Goal: Transaction & Acquisition: Purchase product/service

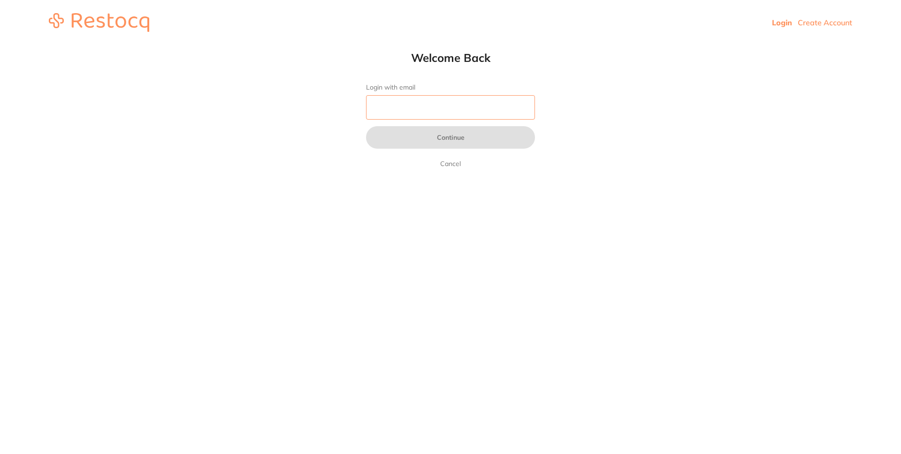
click at [413, 106] on input "Login with email" at bounding box center [450, 107] width 169 height 24
type input "[EMAIL_ADDRESS][DOMAIN_NAME]"
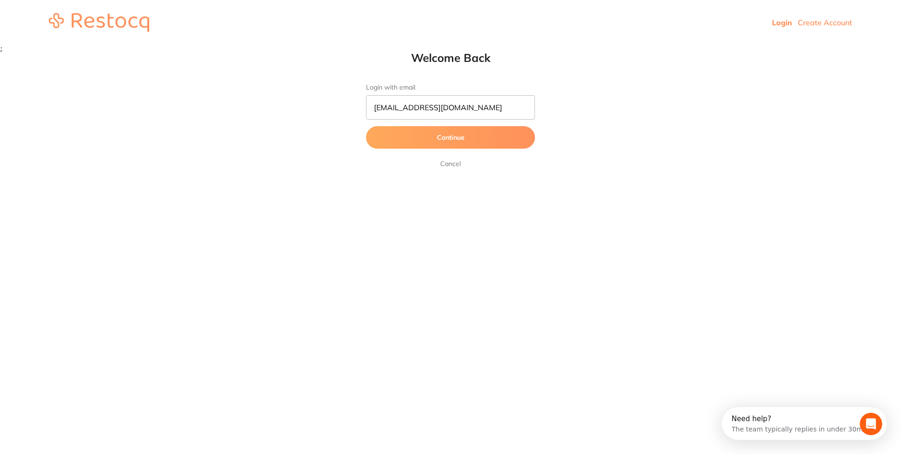
click at [786, 24] on link "Login" at bounding box center [782, 22] width 20 height 9
click at [485, 143] on button "Continue" at bounding box center [450, 137] width 169 height 23
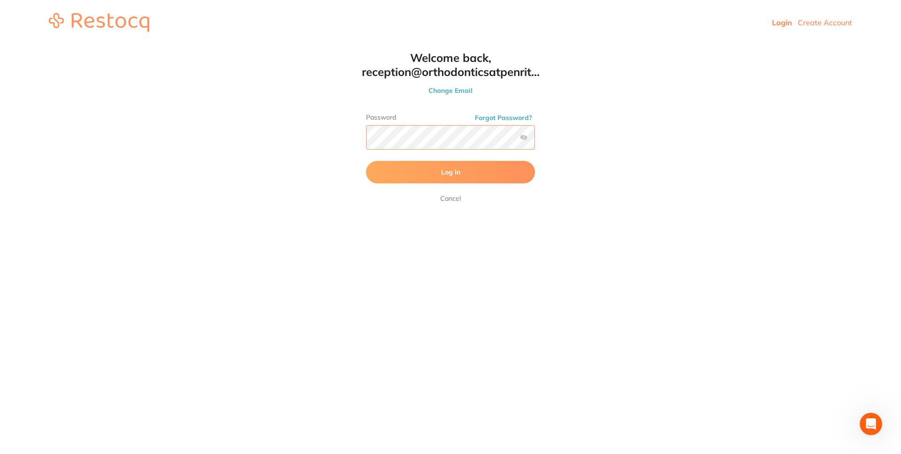
click at [366, 161] on button "Log In" at bounding box center [450, 172] width 169 height 23
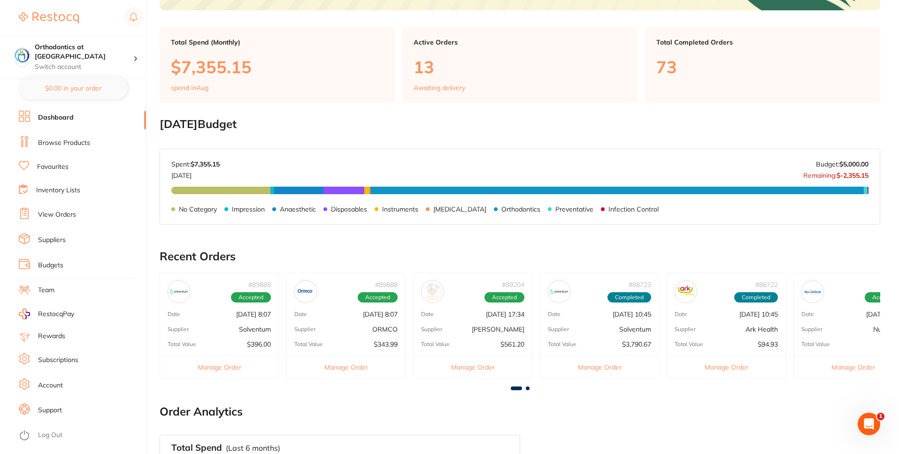
scroll to position [222, 0]
click at [87, 144] on link "Browse Products" at bounding box center [64, 142] width 52 height 9
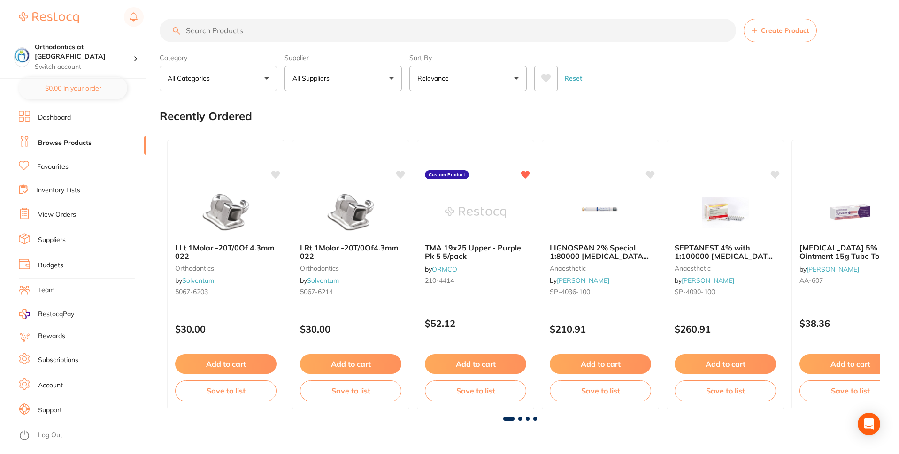
click at [241, 35] on input "search" at bounding box center [448, 30] width 576 height 23
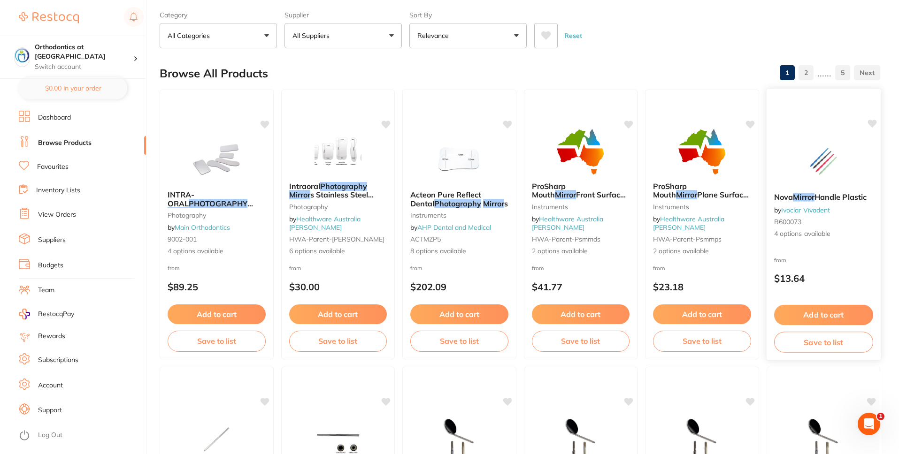
scroll to position [32, 0]
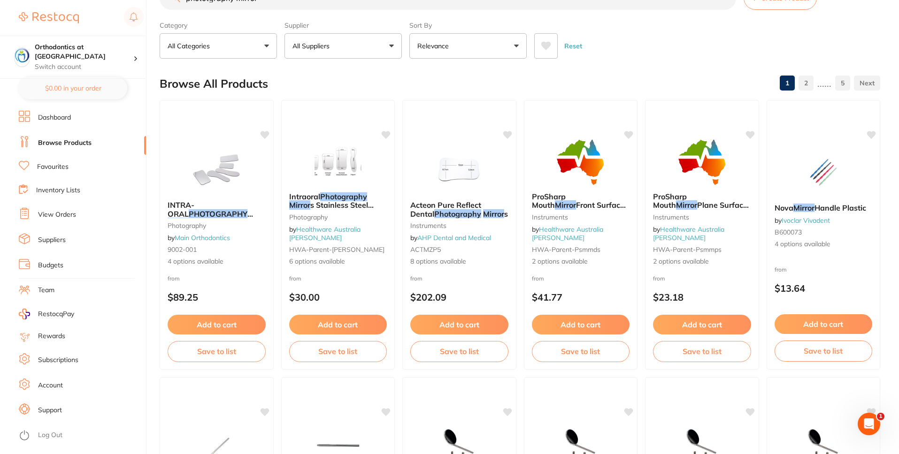
click at [482, 48] on button "Relevance" at bounding box center [467, 45] width 117 height 25
click at [325, 44] on p "All Suppliers" at bounding box center [312, 45] width 41 height 9
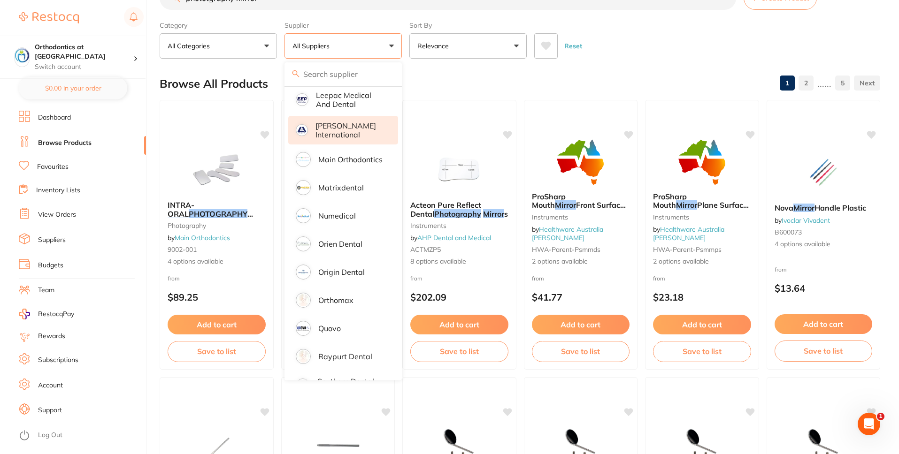
scroll to position [498, 0]
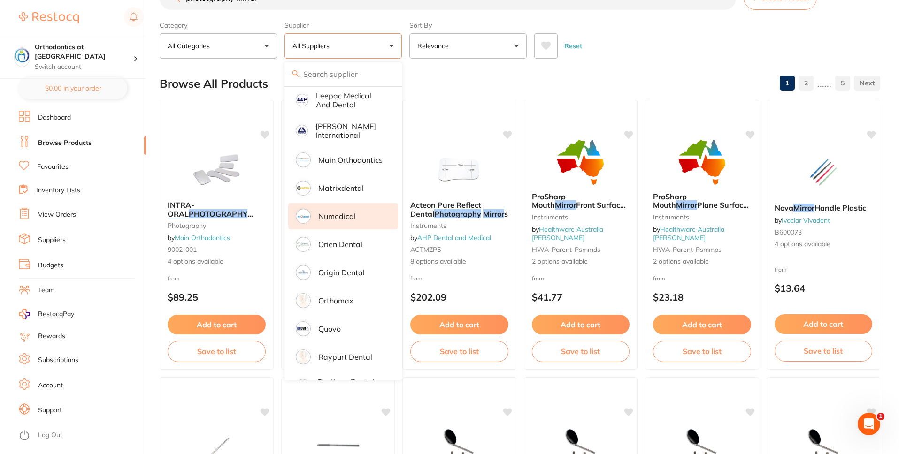
click at [353, 212] on p "Numedical" at bounding box center [337, 216] width 38 height 8
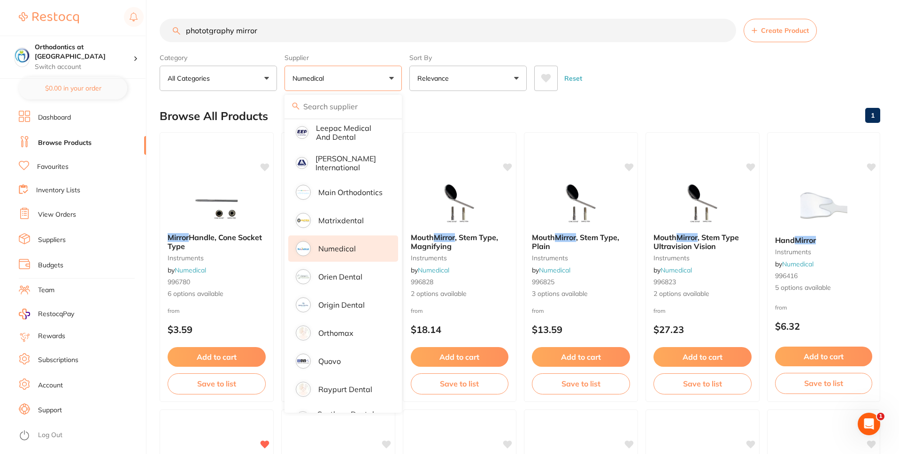
scroll to position [0, 0]
click at [386, 78] on button "Numedical" at bounding box center [342, 78] width 117 height 25
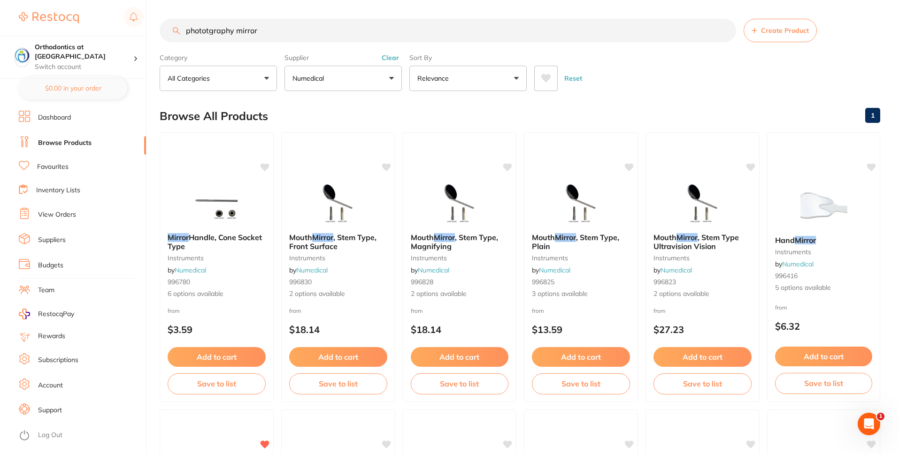
drag, startPoint x: 276, startPoint y: 32, endPoint x: 147, endPoint y: 34, distance: 128.6
click at [147, 35] on div "$119.99 Orthodontics at Penrith Switch account Orthodontics at [GEOGRAPHIC_DATA…" at bounding box center [449, 227] width 899 height 454
drag, startPoint x: 275, startPoint y: 33, endPoint x: 159, endPoint y: 21, distance: 117.1
click at [159, 21] on div "$119.99 Orthodontics at Penrith Switch account Orthodontics at [GEOGRAPHIC_DATA…" at bounding box center [449, 227] width 899 height 454
drag, startPoint x: 224, startPoint y: 34, endPoint x: 149, endPoint y: 29, distance: 75.3
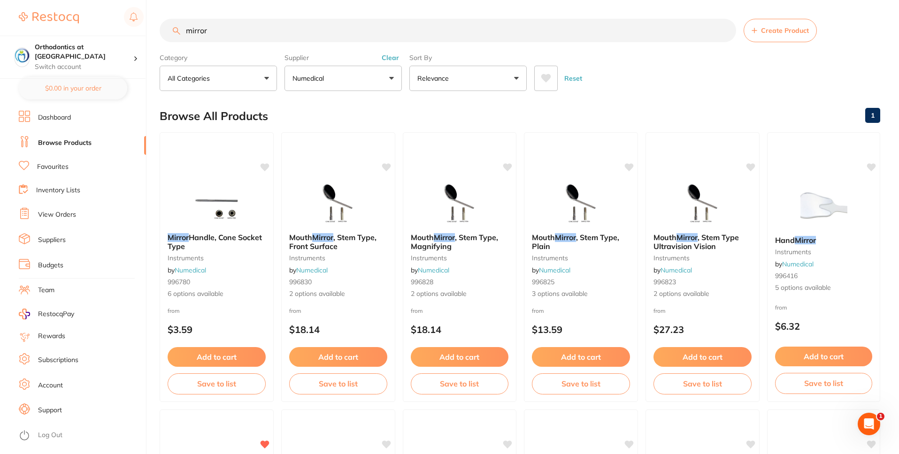
click at [145, 34] on div "$119.99 Orthodontics at Penrith Switch account Orthodontics at [GEOGRAPHIC_DATA…" at bounding box center [449, 227] width 899 height 454
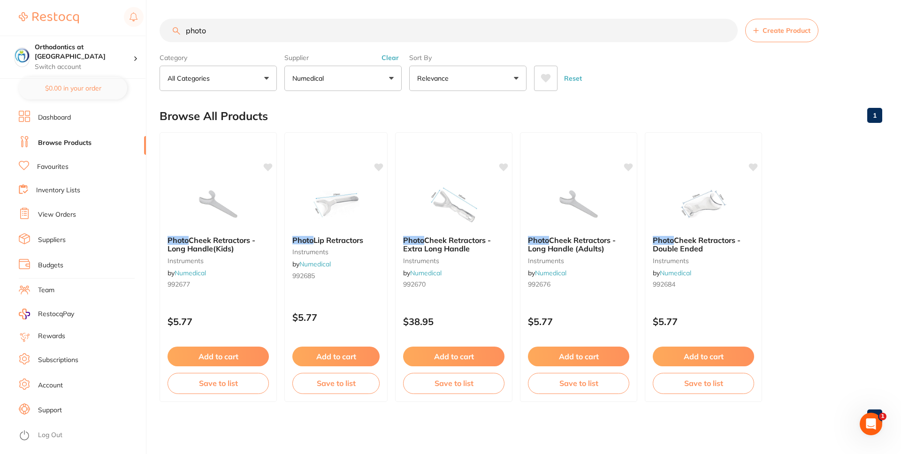
type input "photo"
click at [829, 200] on ul "Photo Cheek Retractors - Long Handle(Kids) instruments by Numedical 992677 $5.7…" at bounding box center [521, 267] width 723 height 270
click at [297, 31] on input "photo" at bounding box center [449, 30] width 578 height 23
click at [262, 82] on button "All Categories" at bounding box center [218, 78] width 117 height 25
click at [263, 81] on button "All Categories" at bounding box center [218, 78] width 117 height 25
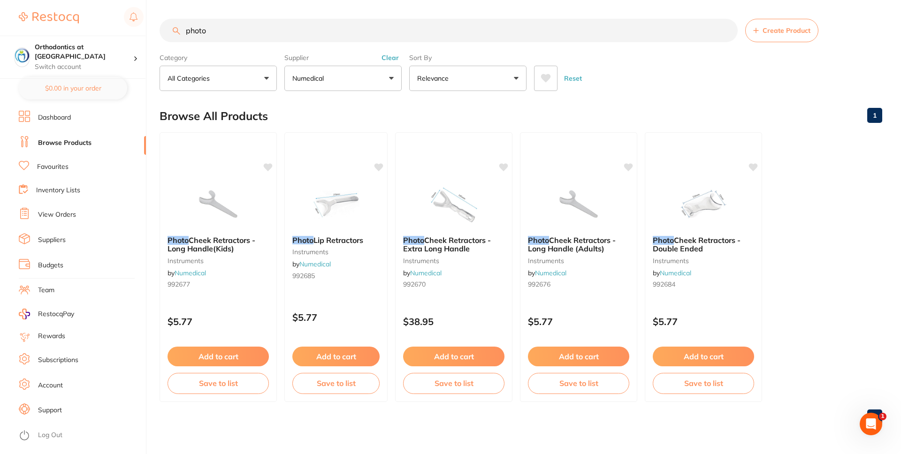
click at [225, 29] on input "photo" at bounding box center [449, 30] width 578 height 23
click at [339, 85] on button "Numedical" at bounding box center [342, 78] width 117 height 25
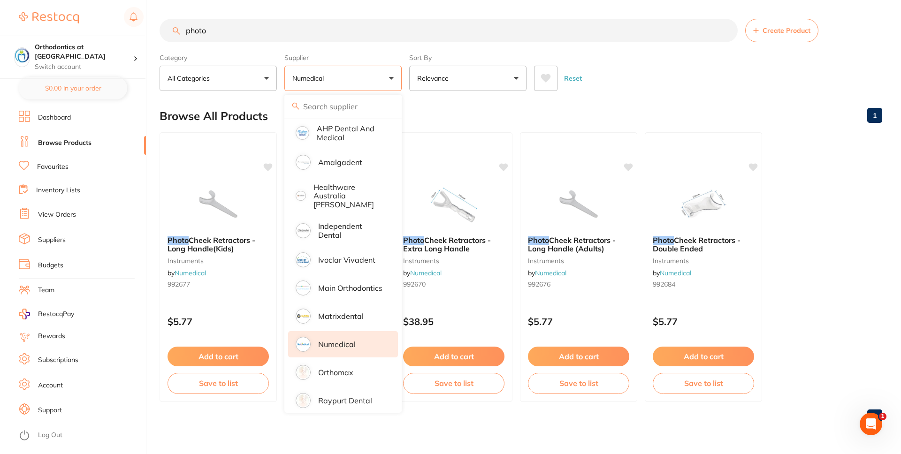
click at [341, 340] on p "Numedical" at bounding box center [337, 344] width 38 height 8
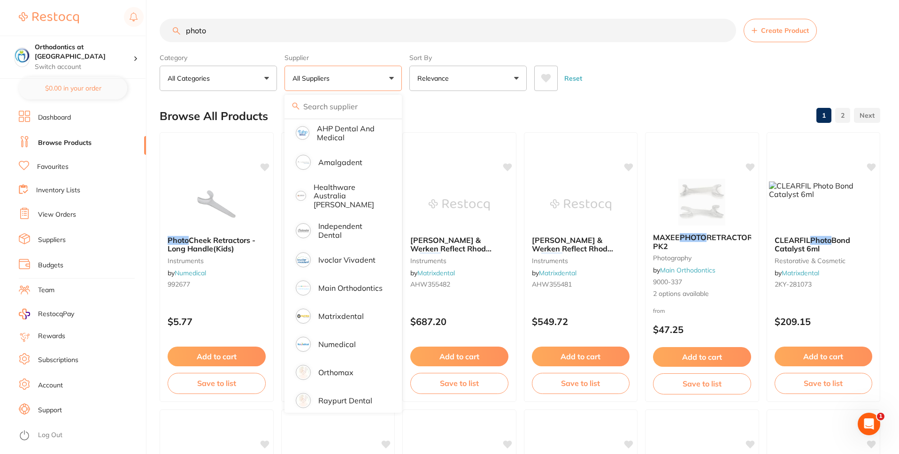
click at [658, 87] on div "Reset" at bounding box center [703, 74] width 338 height 33
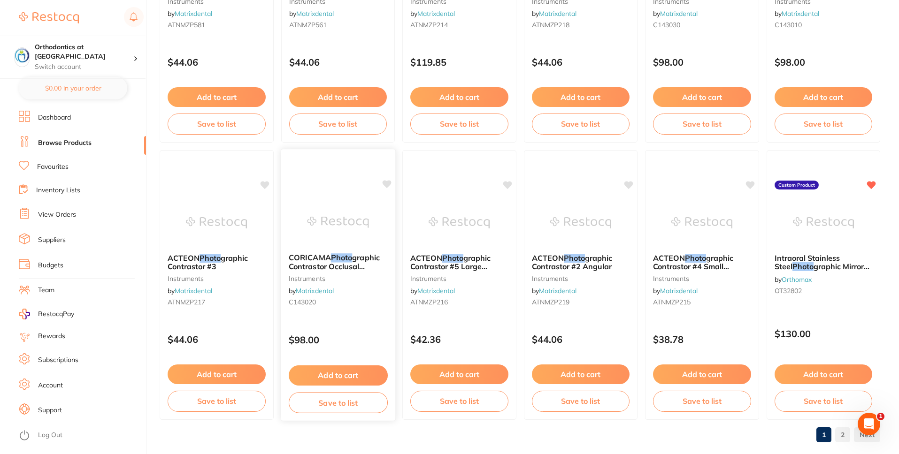
scroll to position [2216, 0]
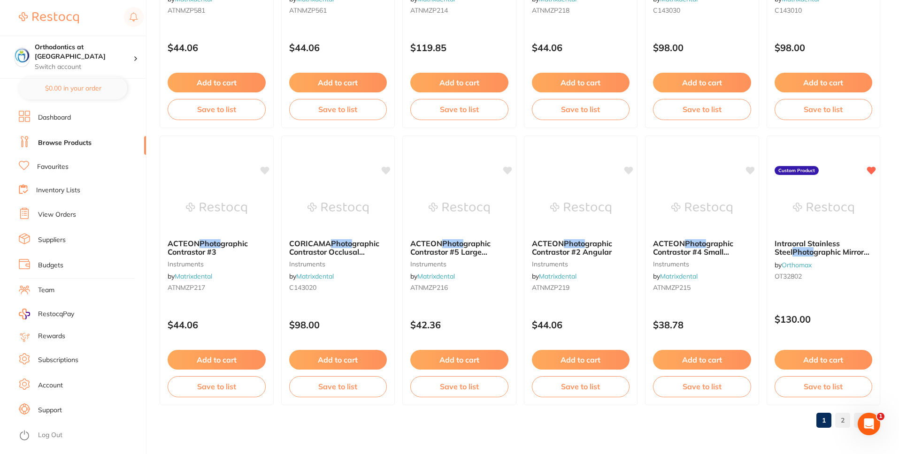
click at [839, 419] on link "2" at bounding box center [842, 420] width 15 height 19
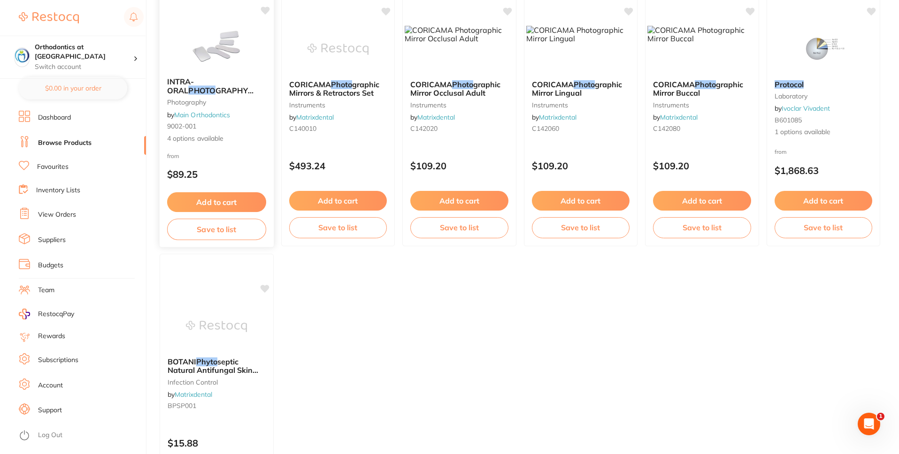
scroll to position [428, 0]
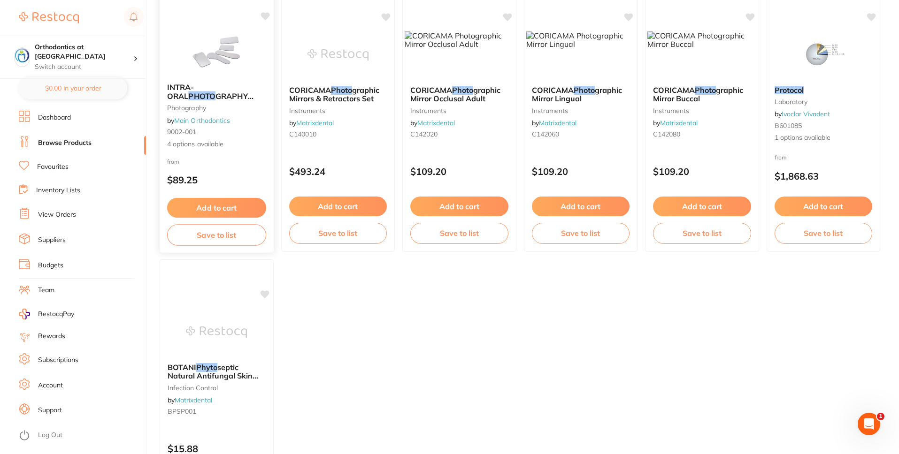
click at [194, 90] on span "INTRA-ORAL" at bounding box center [180, 92] width 27 height 18
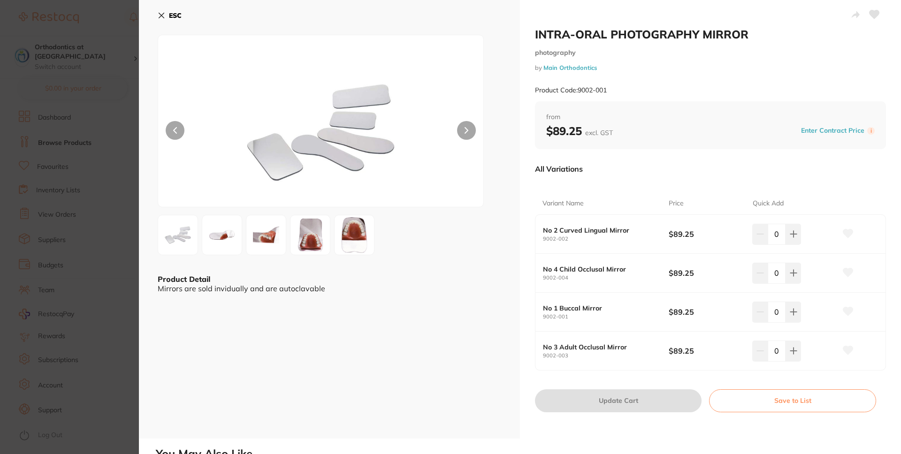
click at [278, 250] on button at bounding box center [266, 235] width 40 height 40
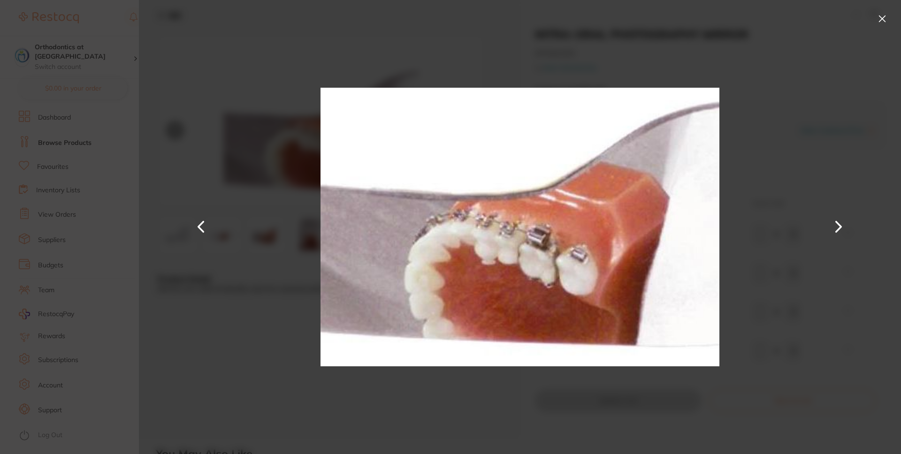
click at [883, 20] on button at bounding box center [882, 18] width 15 height 15
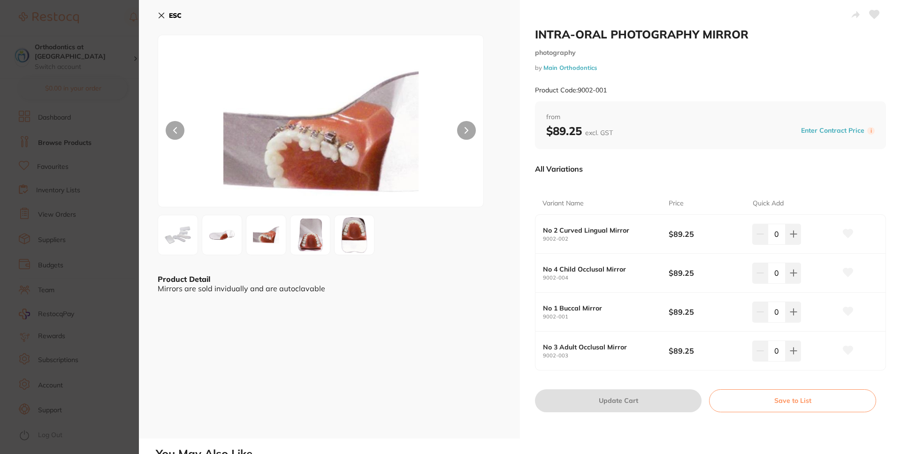
click at [162, 17] on icon at bounding box center [162, 16] width 8 height 8
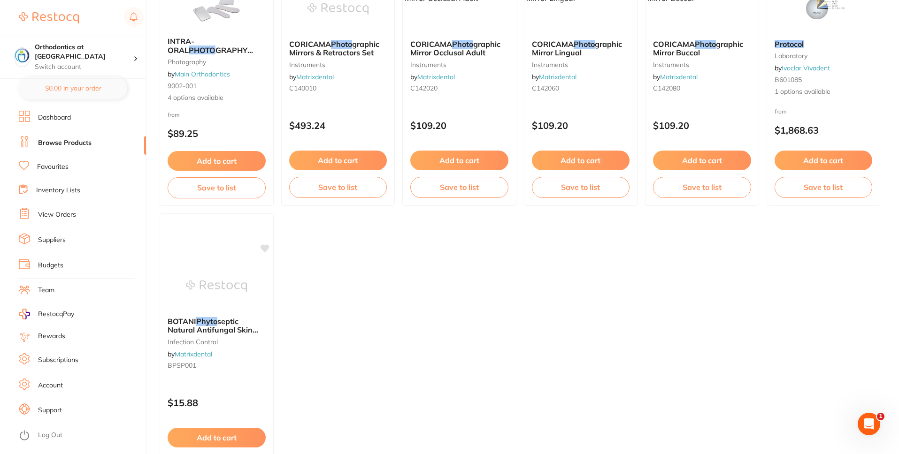
scroll to position [551, 0]
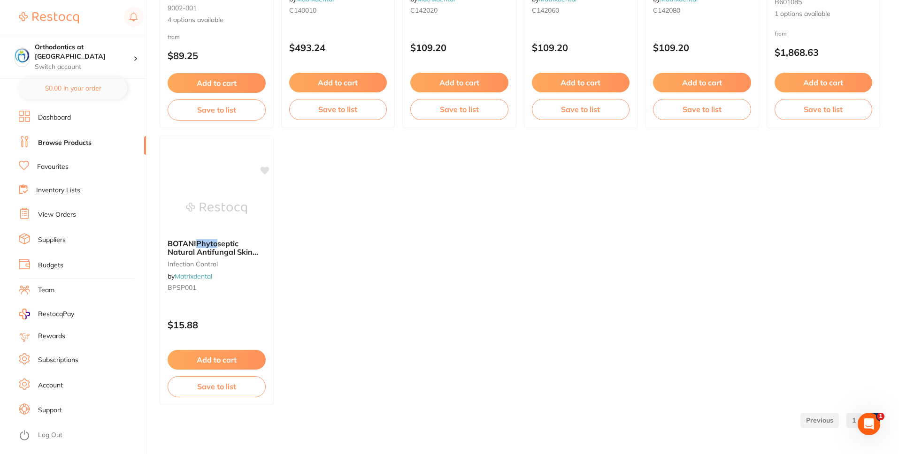
click at [855, 421] on link "1" at bounding box center [853, 420] width 15 height 19
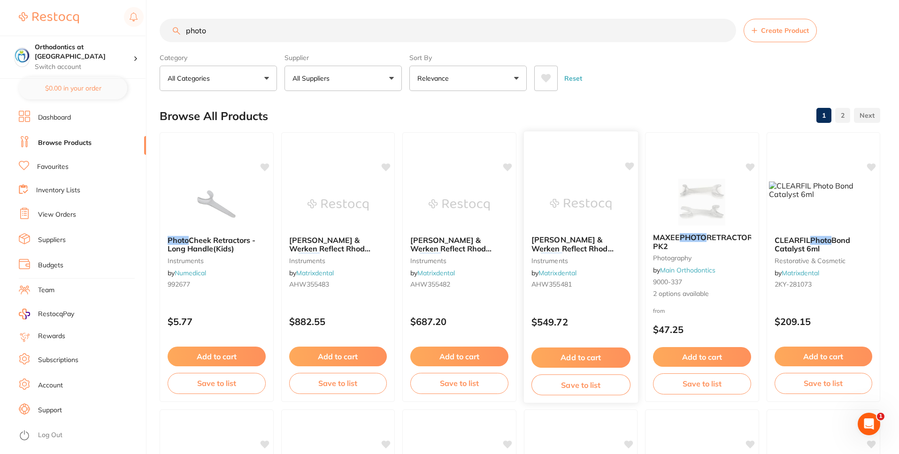
scroll to position [0, 0]
click at [238, 27] on input "photo" at bounding box center [448, 30] width 576 height 23
drag, startPoint x: 243, startPoint y: 33, endPoint x: 128, endPoint y: 17, distance: 116.0
click at [130, 22] on div "$119.99 Orthodontics at Penrith Switch account Orthodontics at [GEOGRAPHIC_DATA…" at bounding box center [449, 227] width 899 height 454
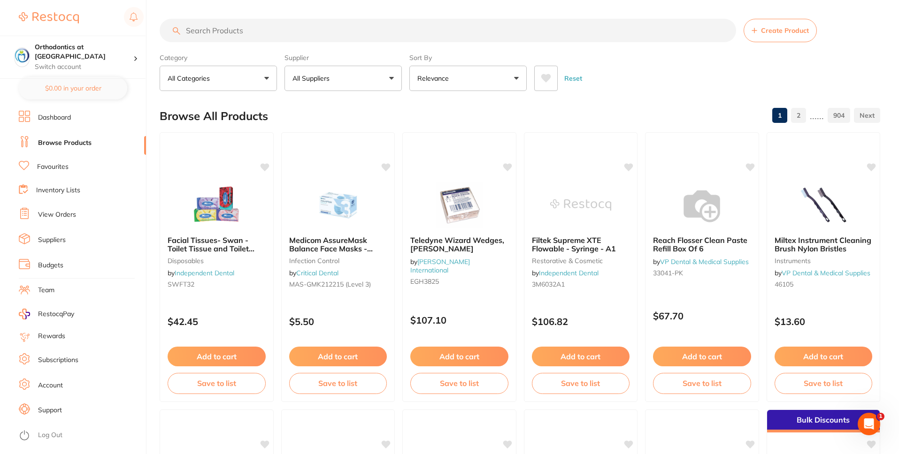
click at [248, 85] on button "All Categories" at bounding box center [218, 78] width 117 height 25
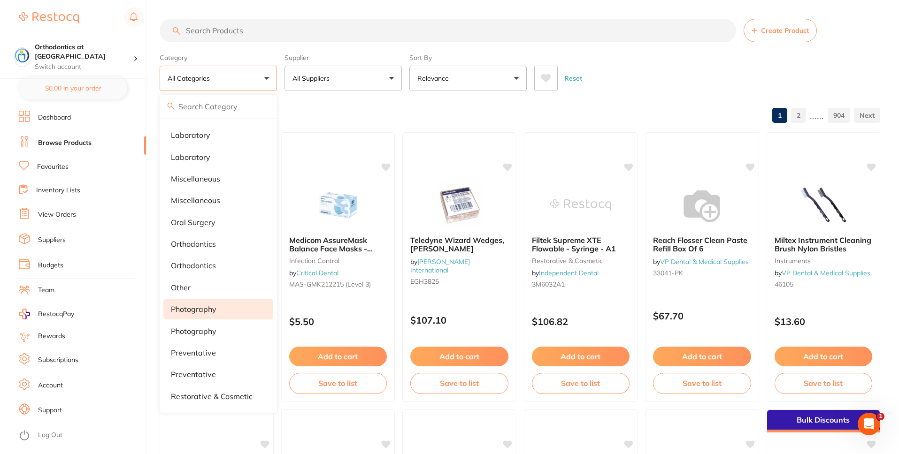
scroll to position [763, 0]
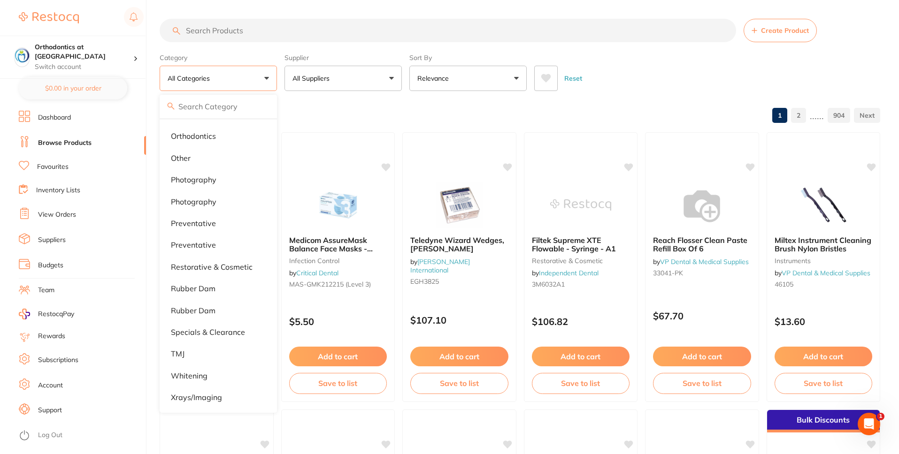
click at [209, 184] on li "photography" at bounding box center [218, 180] width 110 height 20
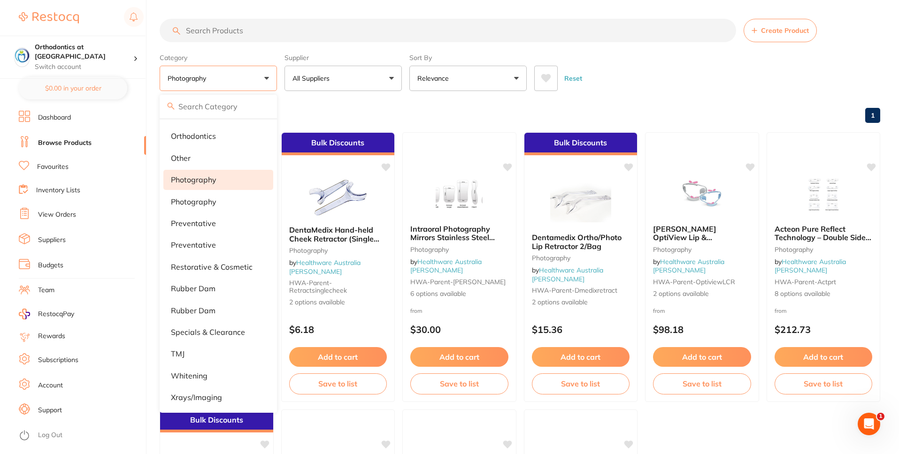
scroll to position [0, 0]
click at [197, 205] on li "Photography" at bounding box center [218, 202] width 110 height 20
click at [241, 171] on li "photography" at bounding box center [218, 180] width 110 height 20
click at [212, 184] on li "photography" at bounding box center [218, 180] width 110 height 20
click at [662, 84] on div "Reset" at bounding box center [703, 74] width 338 height 33
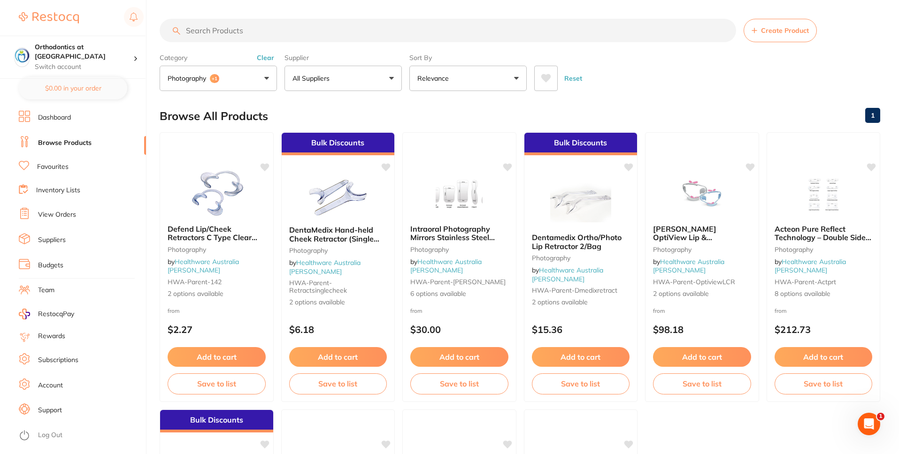
click at [244, 28] on input "search" at bounding box center [448, 30] width 576 height 23
paste input "Photography Mirrors"
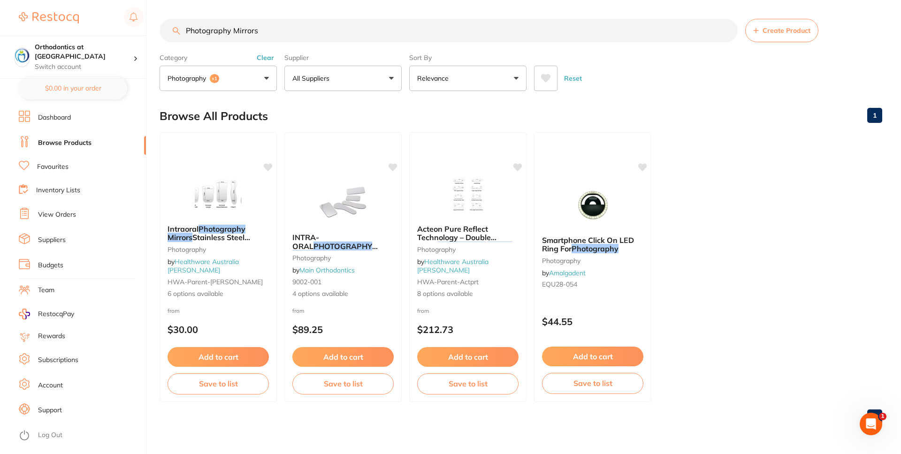
type input "Photography Mirrors"
click at [266, 78] on button "photography +1" at bounding box center [218, 78] width 117 height 25
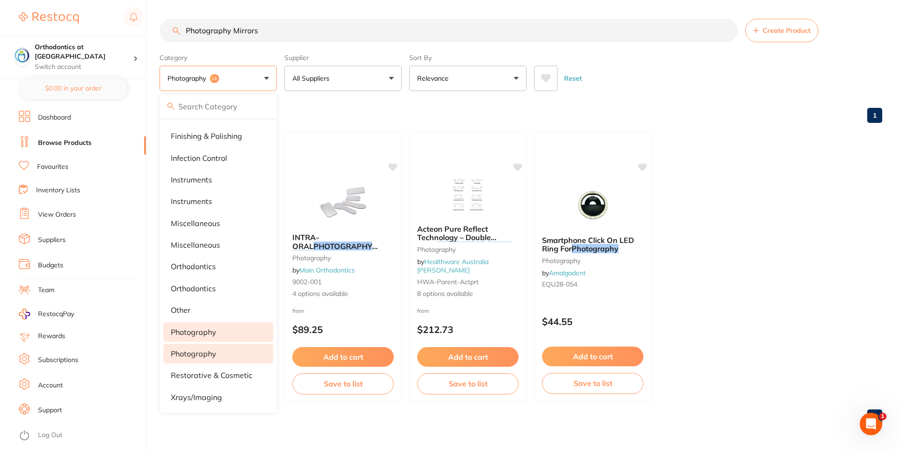
click at [195, 336] on li "photography" at bounding box center [218, 332] width 110 height 20
click at [199, 350] on p "Photography" at bounding box center [194, 354] width 46 height 8
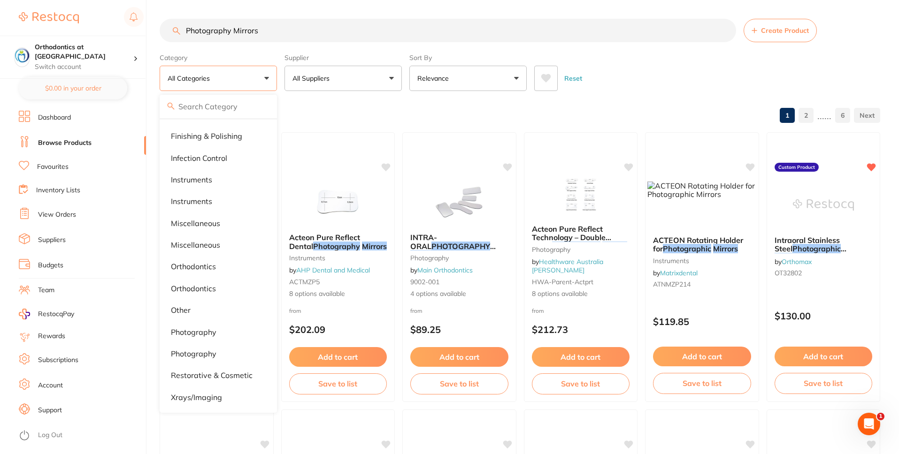
click at [266, 81] on button "All Categories" at bounding box center [218, 78] width 117 height 25
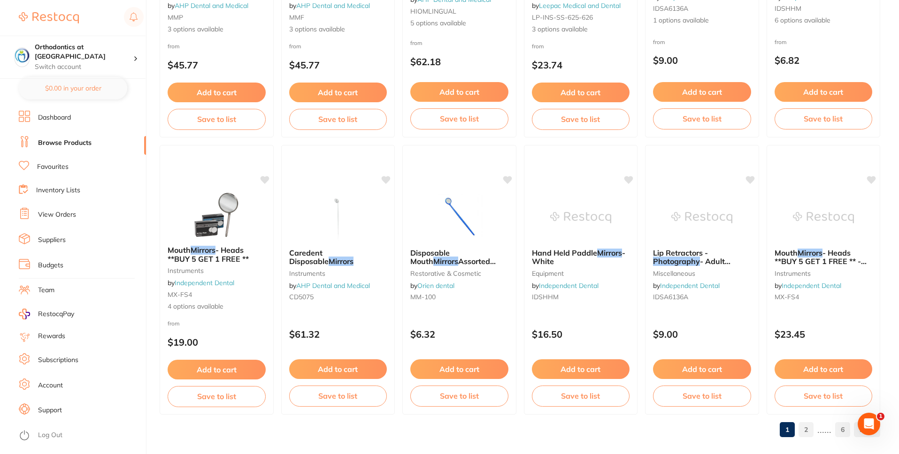
scroll to position [2206, 0]
click at [811, 432] on link "2" at bounding box center [805, 430] width 15 height 19
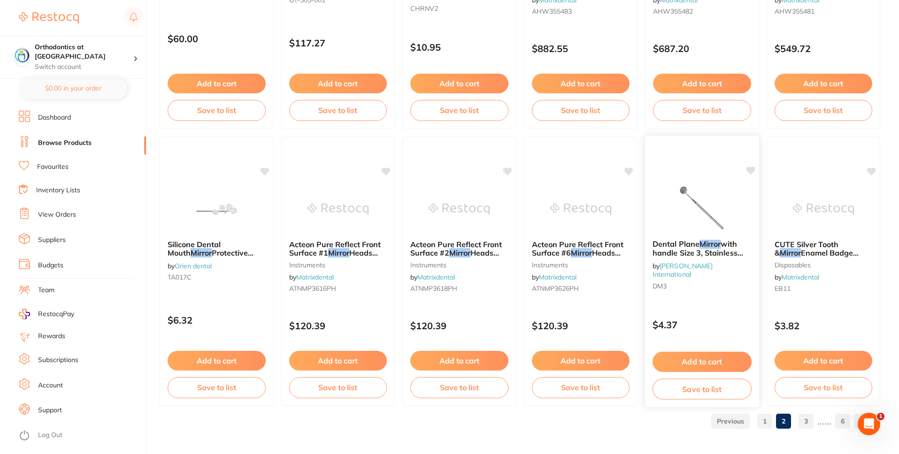
scroll to position [2216, 0]
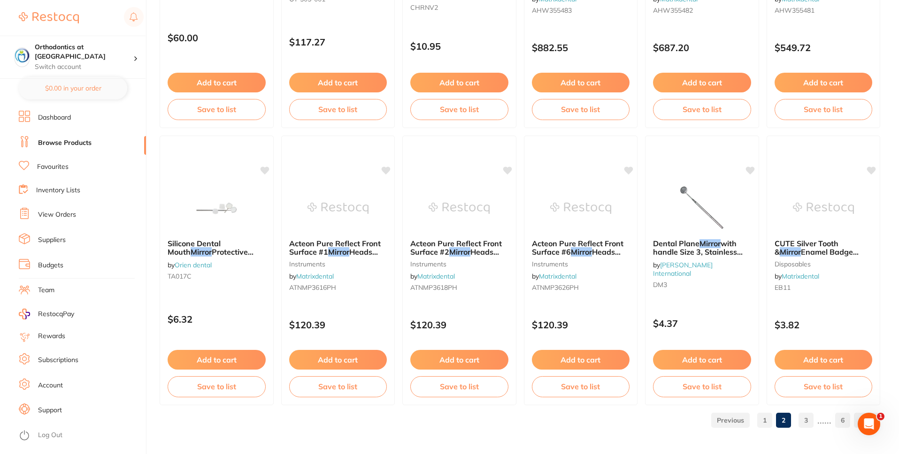
click at [808, 421] on link "3" at bounding box center [805, 420] width 15 height 19
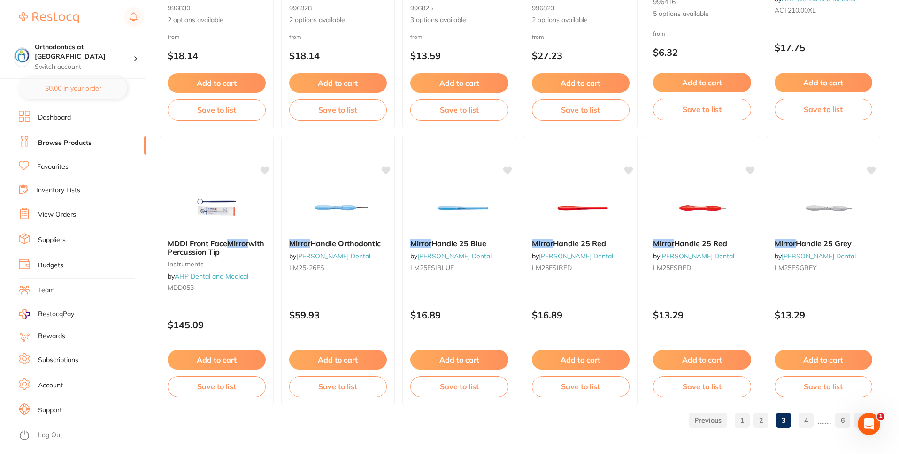
click at [811, 420] on link "4" at bounding box center [805, 420] width 15 height 19
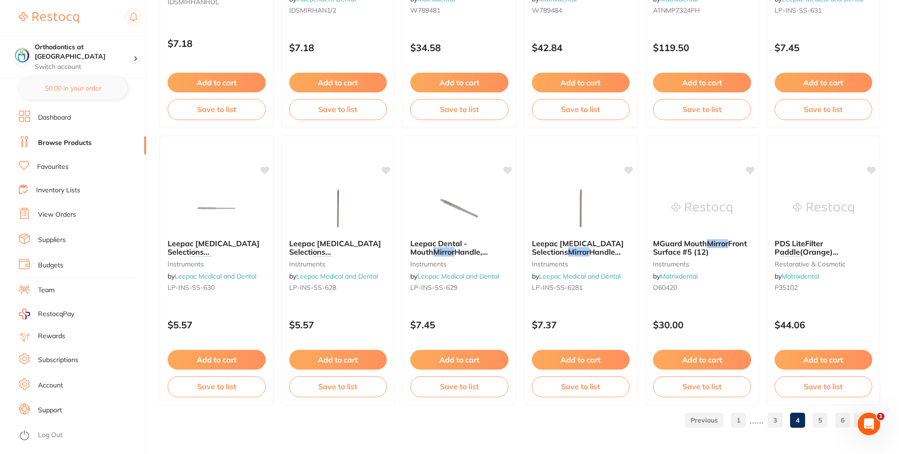
click at [819, 421] on link "5" at bounding box center [819, 420] width 15 height 19
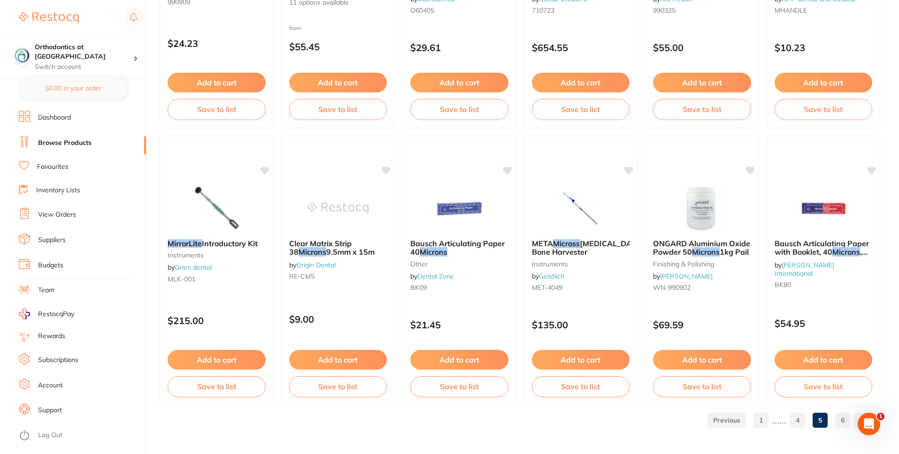
click at [838, 422] on link "6" at bounding box center [842, 420] width 15 height 19
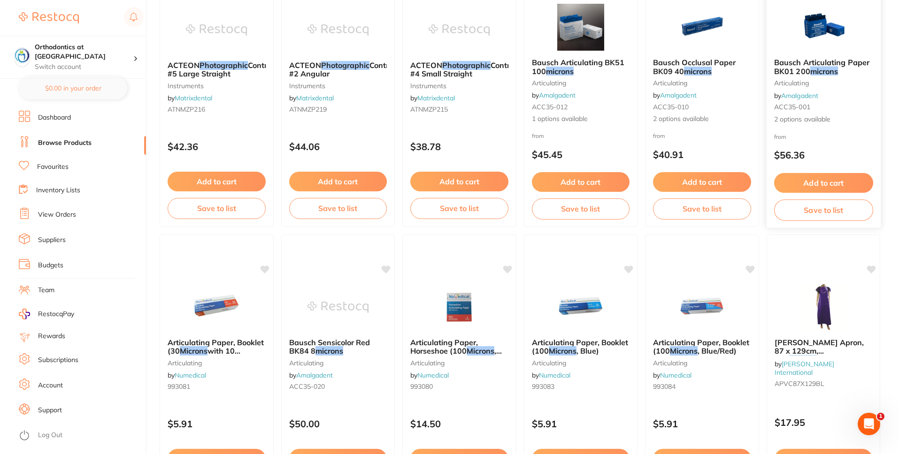
scroll to position [551, 0]
